Goal: Navigation & Orientation: Find specific page/section

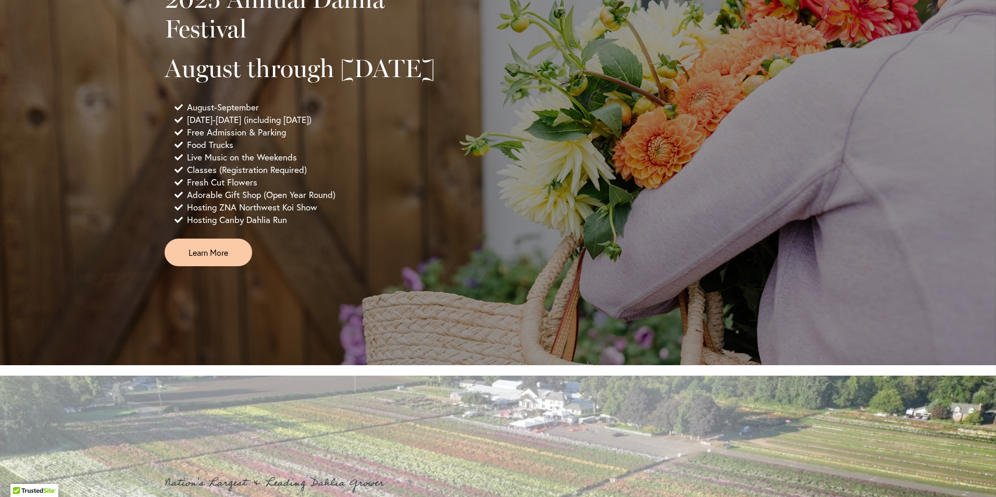
scroll to position [781, 0]
click at [203, 258] on span "Learn More" at bounding box center [209, 252] width 40 height 12
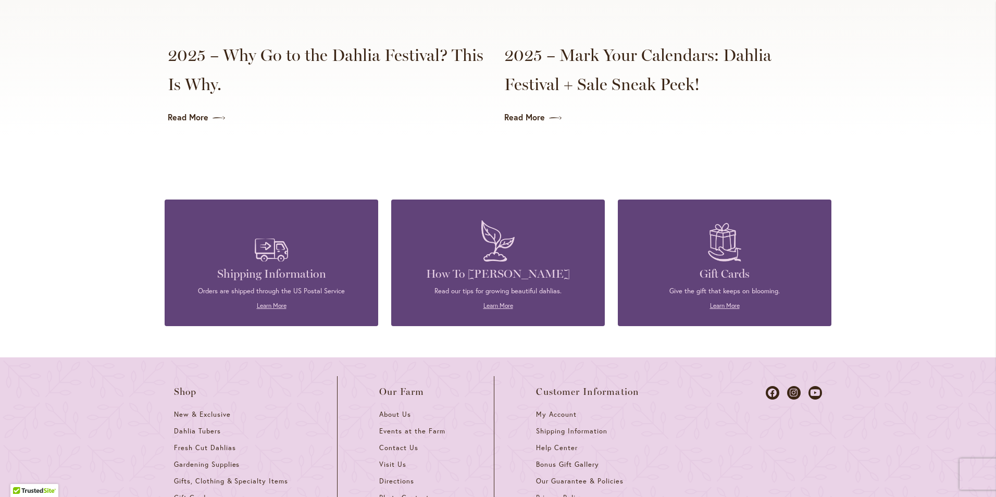
scroll to position [2709, 0]
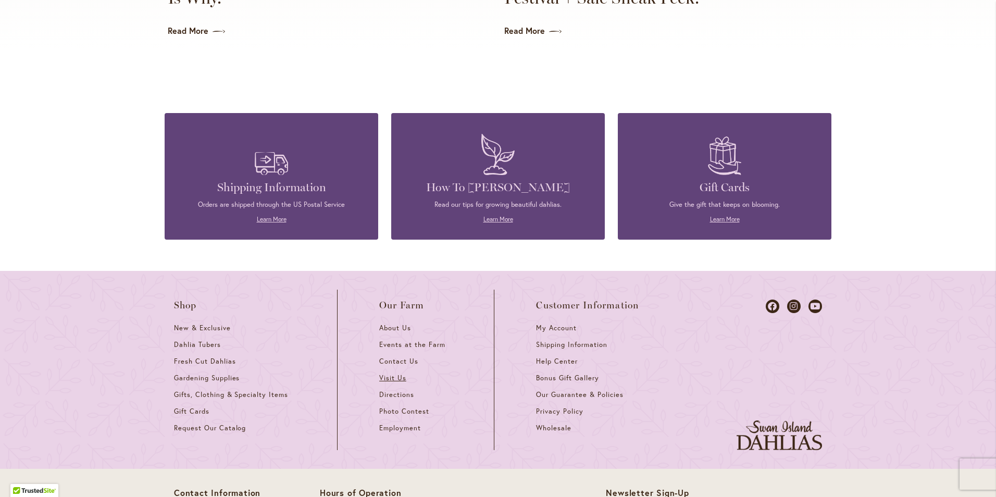
click at [386, 374] on span "Visit Us" at bounding box center [392, 378] width 27 height 9
